Goal: Task Accomplishment & Management: Use online tool/utility

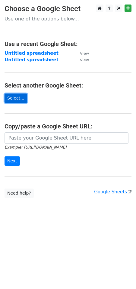
click at [17, 98] on link "Select..." at bounding box center [16, 98] width 23 height 9
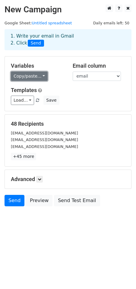
click at [40, 76] on link "Copy/paste..." at bounding box center [29, 76] width 37 height 9
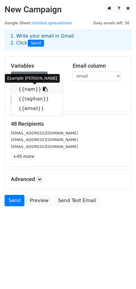
click at [43, 88] on icon at bounding box center [45, 89] width 5 height 5
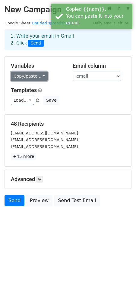
click at [39, 76] on link "Copy/paste..." at bounding box center [29, 76] width 37 height 9
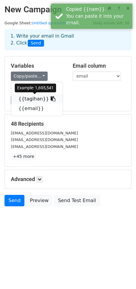
click at [51, 99] on icon at bounding box center [53, 98] width 5 height 5
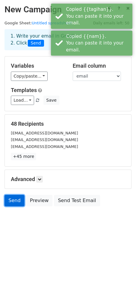
click at [14, 202] on link "Send" at bounding box center [15, 200] width 20 height 11
